Goal: Transaction & Acquisition: Obtain resource

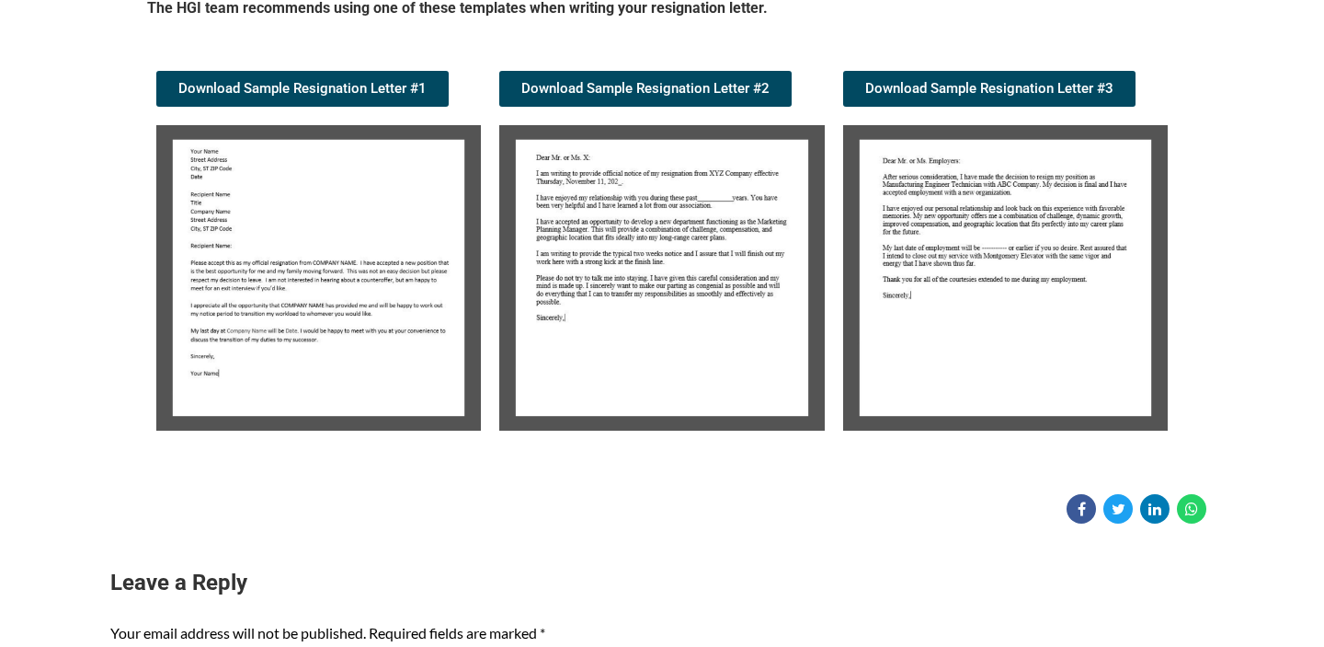
scroll to position [340, 0]
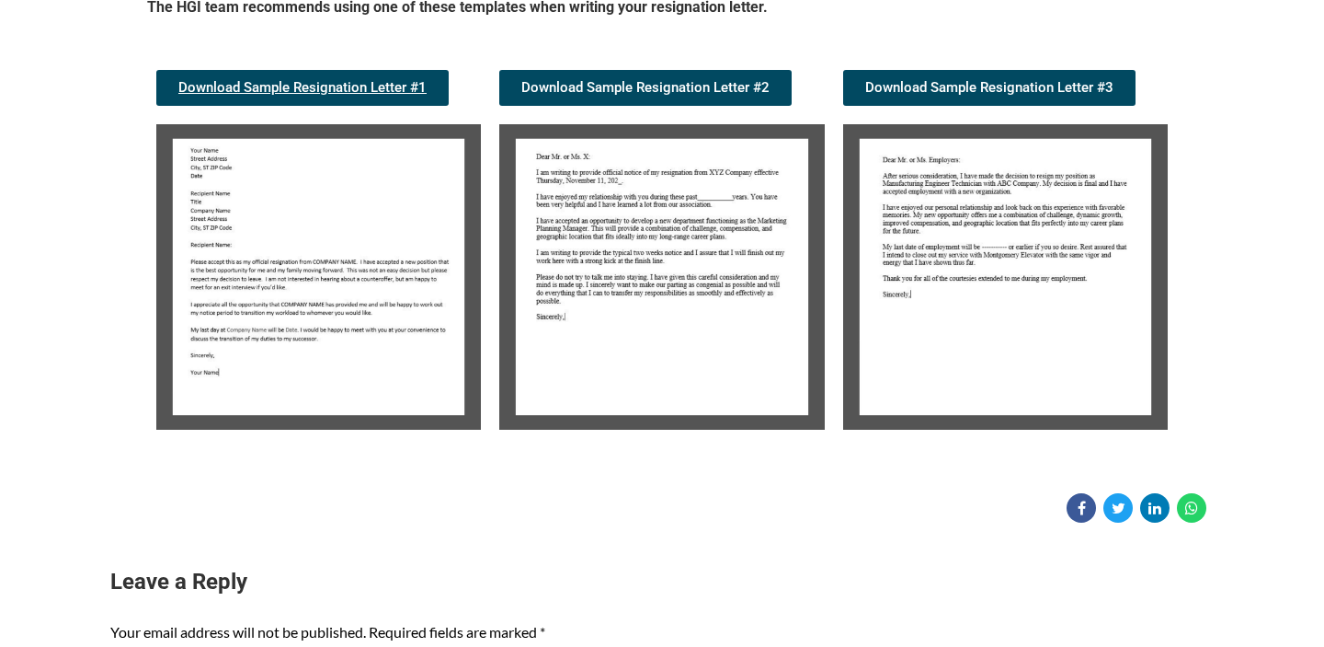
click at [389, 91] on span "Download Sample Resignation Letter #1" at bounding box center [302, 88] width 248 height 14
click at [930, 171] on img at bounding box center [1005, 276] width 325 height 305
click at [922, 70] on link "Download Sample Resignation Letter #3" at bounding box center [989, 88] width 292 height 36
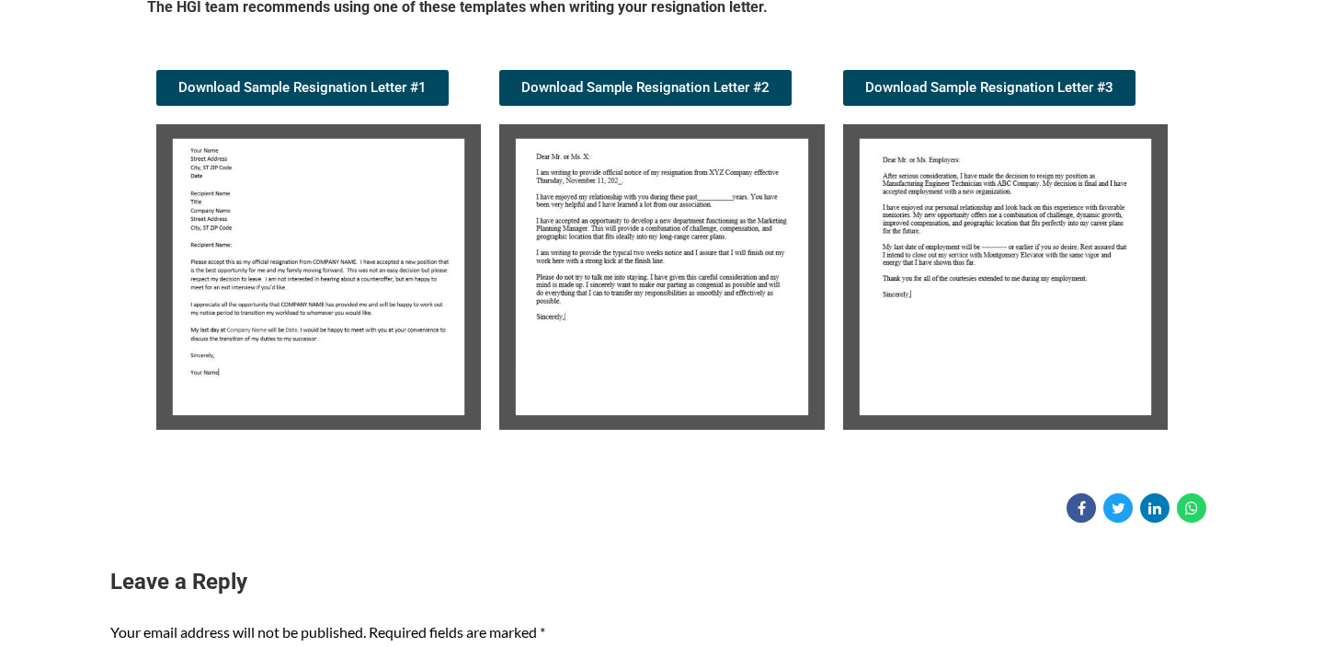
click at [911, 29] on div "The HGI team recommends using one of these templates when writing your resignat…" at bounding box center [662, 19] width 1030 height 45
click at [594, 92] on span "Download Sample Resignation Letter #2" at bounding box center [645, 88] width 248 height 14
click at [957, 15] on h5 "The HGI team recommends using one of these templates when writing your resignat…" at bounding box center [662, 10] width 1030 height 27
